Goal: Navigation & Orientation: Go to known website

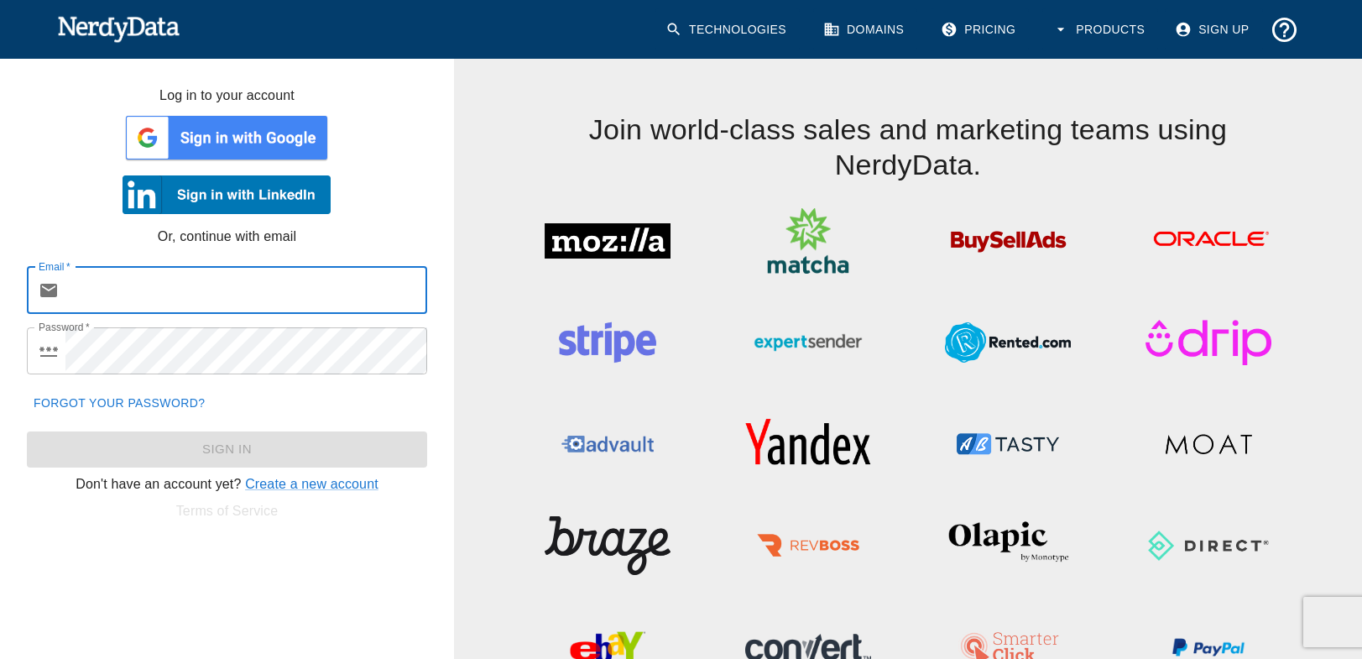
type input "[PERSON_NAME][EMAIL_ADDRESS][DOMAIN_NAME]"
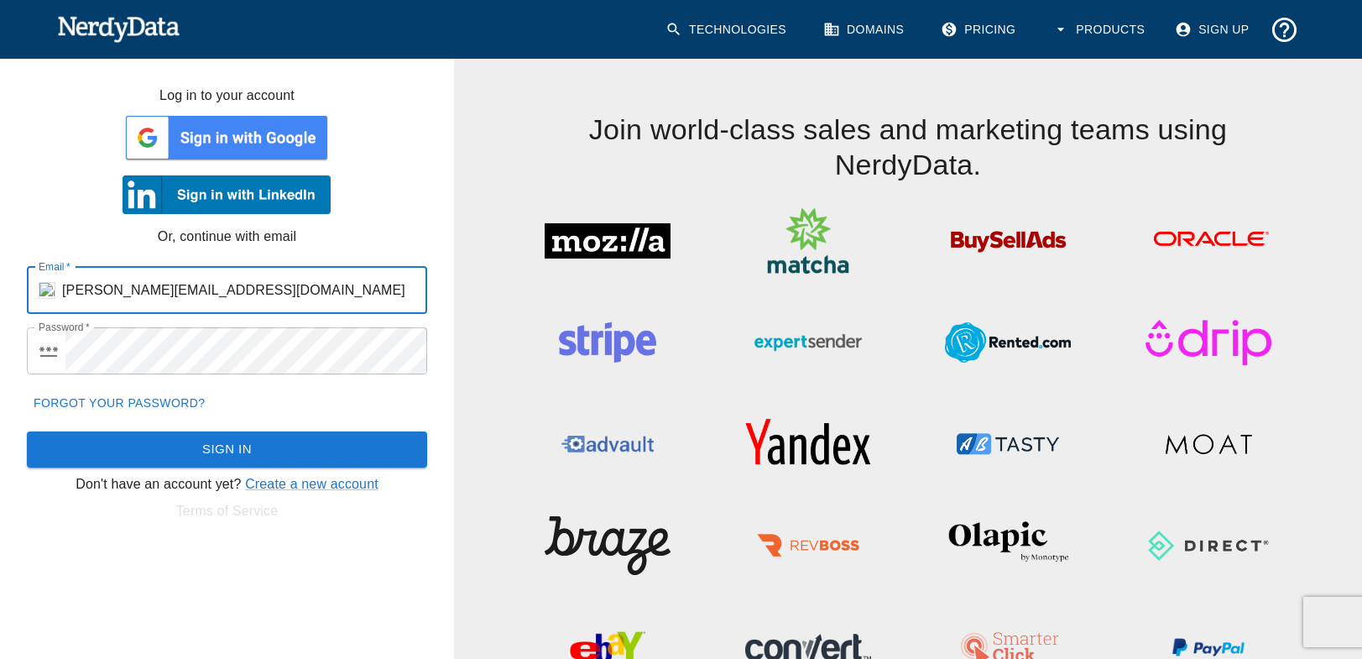
click at [128, 33] on img at bounding box center [118, 29] width 123 height 34
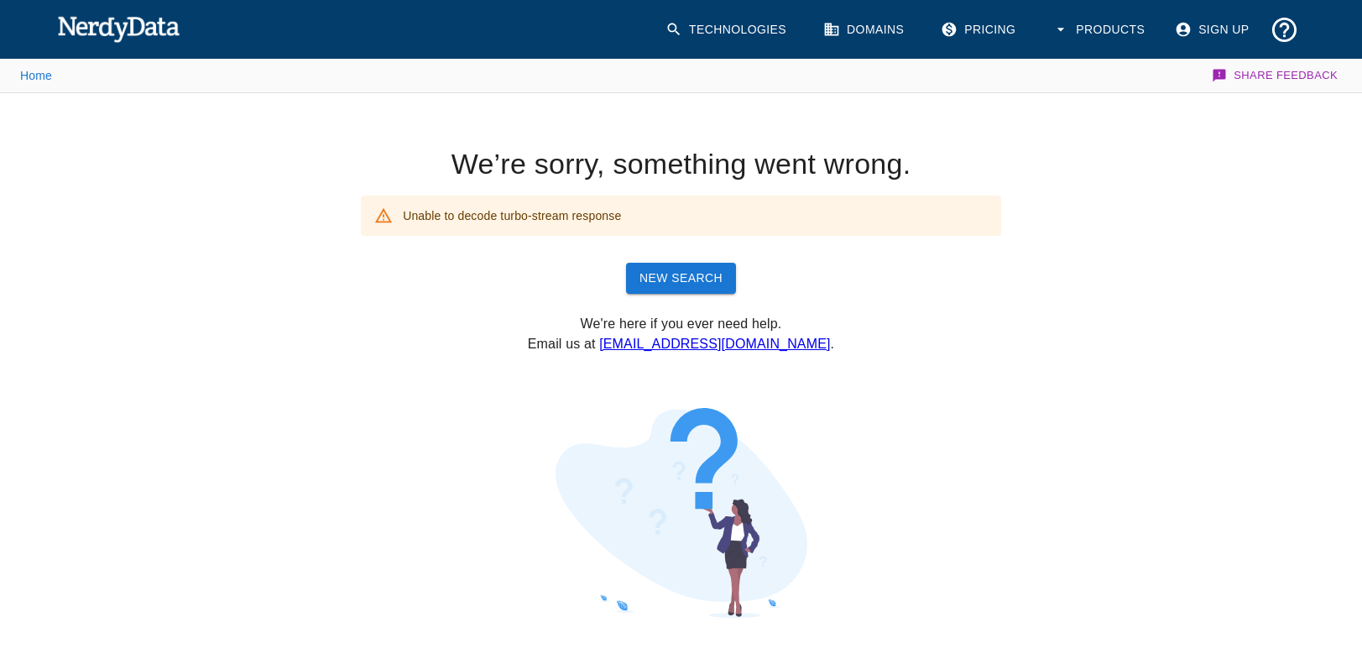
click at [678, 32] on icon at bounding box center [673, 29] width 17 height 17
click at [38, 77] on link "Home" at bounding box center [36, 75] width 32 height 13
click at [127, 27] on img at bounding box center [118, 29] width 123 height 34
click at [152, 14] on img at bounding box center [118, 29] width 123 height 34
